Goal: Task Accomplishment & Management: Complete application form

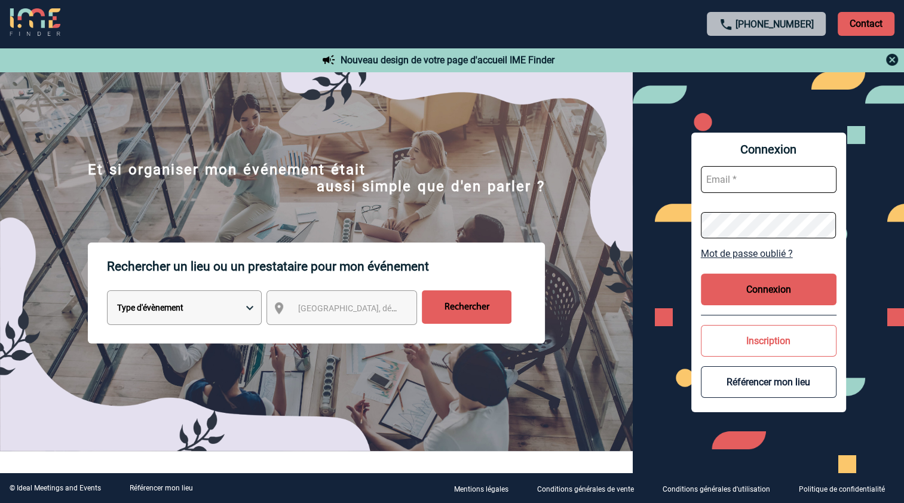
click at [728, 180] on input "text" at bounding box center [769, 179] width 136 height 27
type input "J"
type input "johana.pichol@knds.fr"
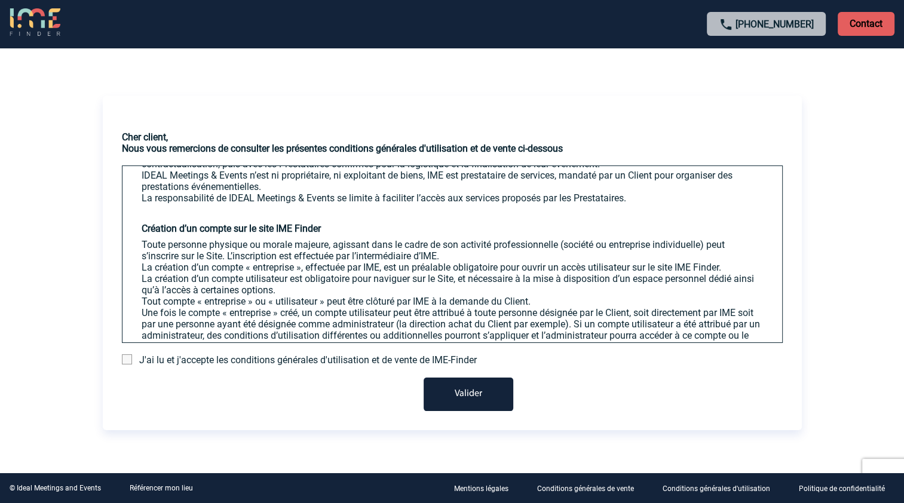
scroll to position [517, 0]
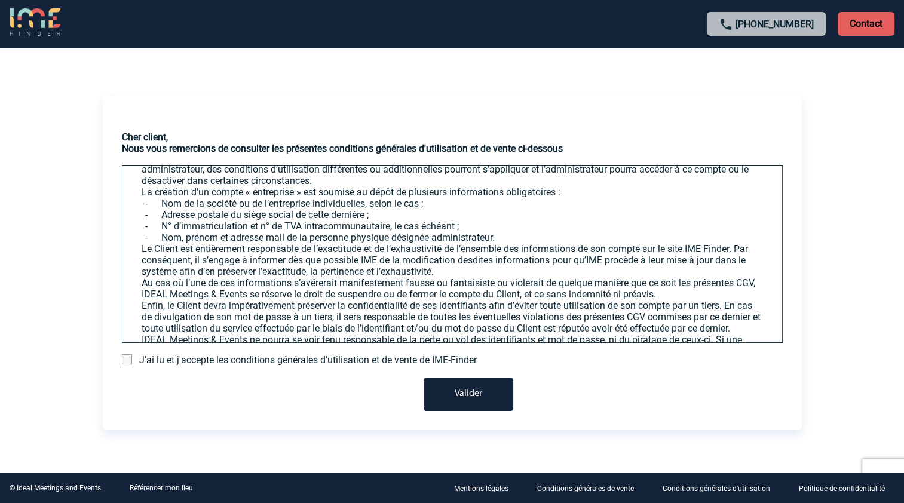
click at [128, 357] on span at bounding box center [127, 359] width 10 height 10
click at [0, 0] on input "checkbox" at bounding box center [0, 0] width 0 height 0
click at [477, 391] on button "Valider" at bounding box center [469, 394] width 90 height 33
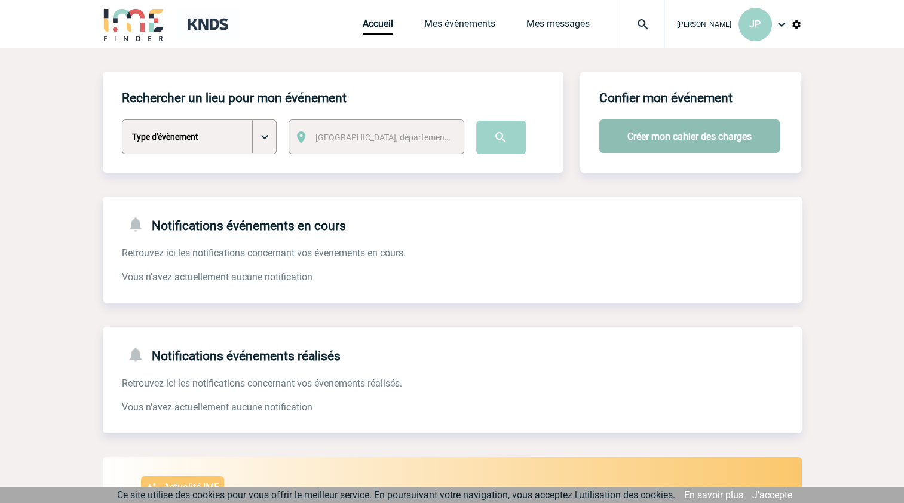
click at [710, 137] on button "Créer mon cahier des charges" at bounding box center [689, 135] width 180 height 33
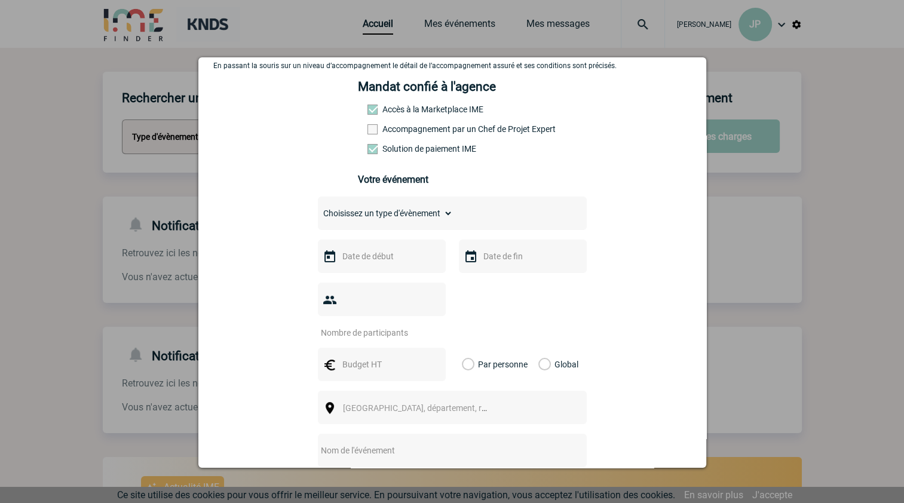
scroll to position [79, 0]
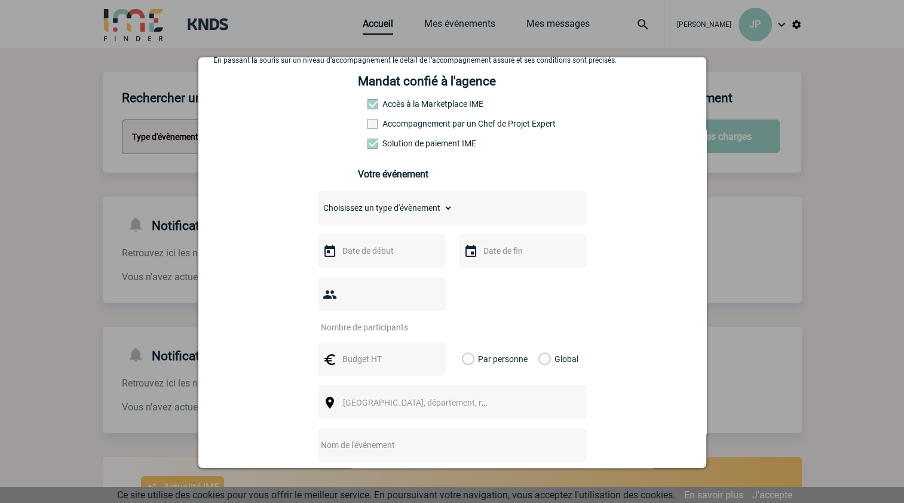
click at [442, 214] on select "Choisissez un type d'évènement Séminaire avec nuitée Séminaire sans nuitée Repa…" at bounding box center [385, 208] width 135 height 17
select select "4"
click at [318, 203] on select "Choisissez un type d'évènement Séminaire avec nuitée Séminaire sans nuitée Repa…" at bounding box center [385, 208] width 135 height 17
click at [444, 210] on select "Choisissez un type d'évènement Séminaire avec nuitée Séminaire sans nuitée Repa…" at bounding box center [385, 208] width 135 height 17
click at [318, 203] on select "Choisissez un type d'évènement Séminaire avec nuitée Séminaire sans nuitée Repa…" at bounding box center [385, 208] width 135 height 17
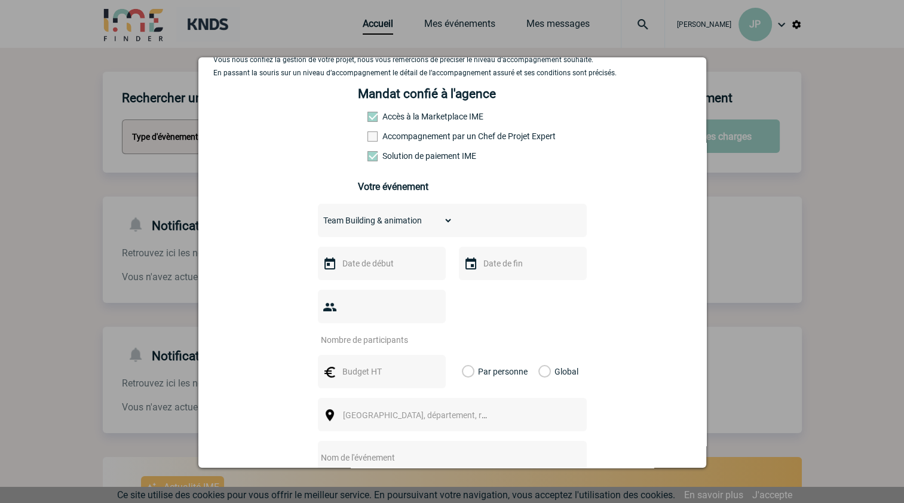
scroll to position [0, 0]
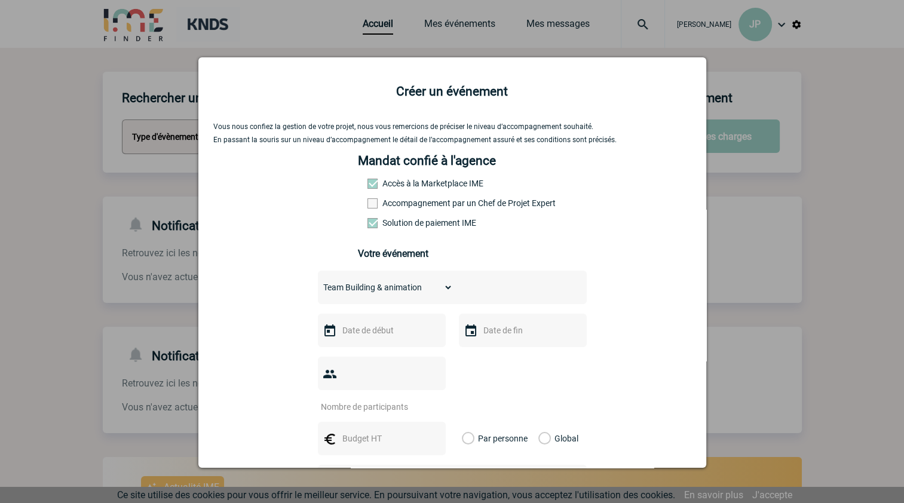
click at [440, 290] on select "Choisissez un type d'évènement Séminaire avec nuitée Séminaire sans nuitée Repa…" at bounding box center [385, 287] width 135 height 17
click at [820, 274] on div at bounding box center [452, 251] width 904 height 503
